Goal: Find specific page/section: Find specific page/section

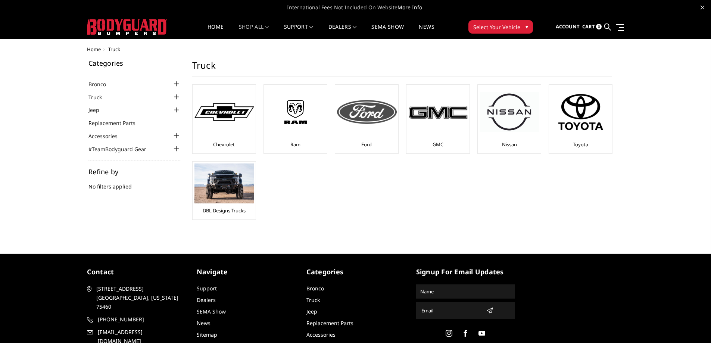
click at [366, 137] on div "Ford" at bounding box center [366, 119] width 59 height 65
click at [366, 147] on link "Ford" at bounding box center [367, 144] width 10 height 7
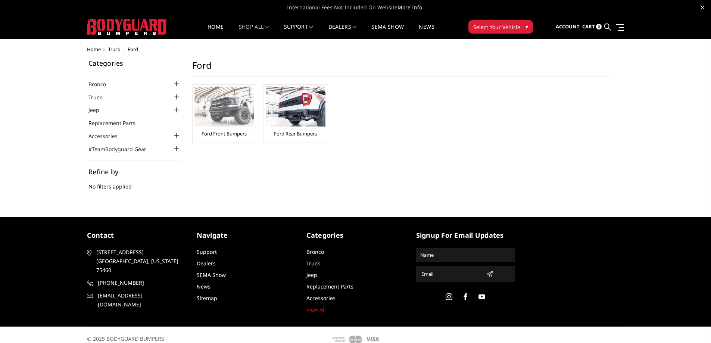
click at [231, 136] on link "Ford Front Bumpers" at bounding box center [224, 133] width 45 height 7
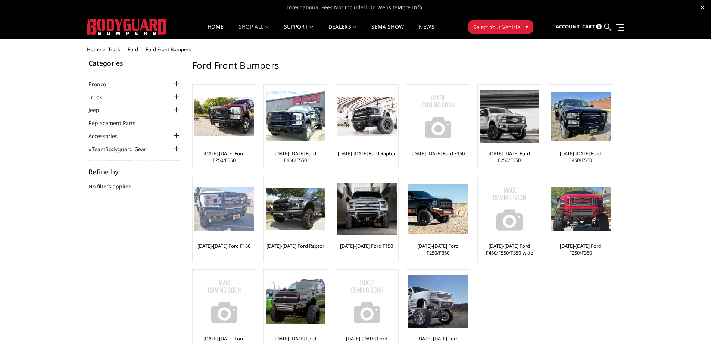
click at [239, 247] on link "[DATE]-[DATE] Ford F150" at bounding box center [224, 246] width 53 height 7
